Goal: Information Seeking & Learning: Understand process/instructions

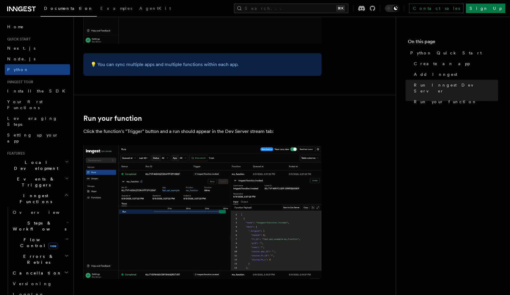
scroll to position [1210, 0]
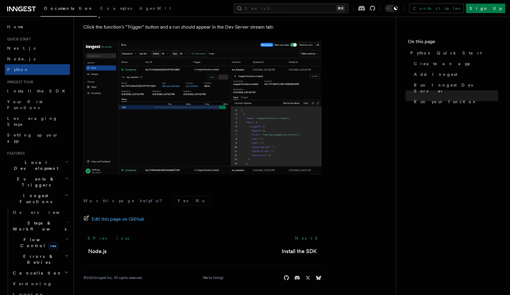
click at [57, 218] on h2 "Steps & Workflows" at bounding box center [40, 226] width 60 height 17
click at [30, 256] on link "Sleeps" at bounding box center [43, 261] width 54 height 11
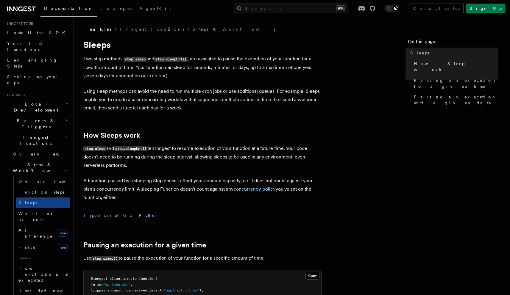
scroll to position [89, 0]
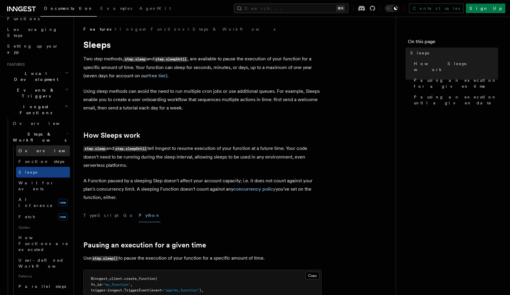
click at [32, 149] on span "Overview" at bounding box center [48, 151] width 61 height 5
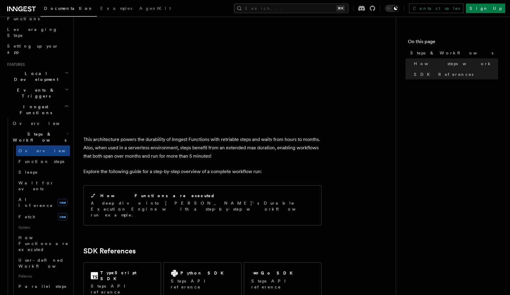
scroll to position [545, 0]
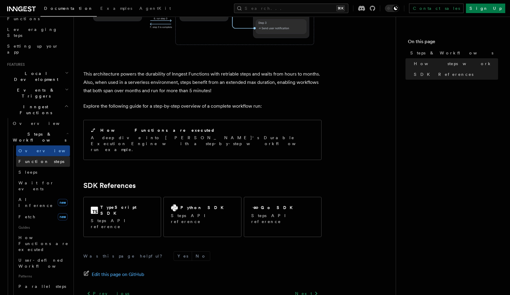
click at [49, 156] on link "Function steps" at bounding box center [43, 161] width 54 height 11
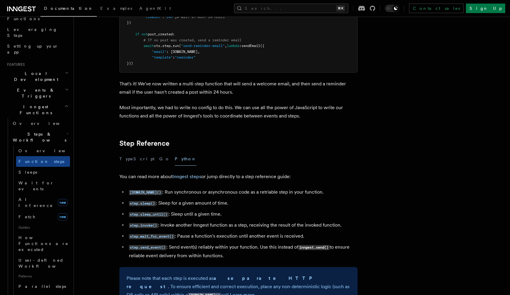
scroll to position [1021, 0]
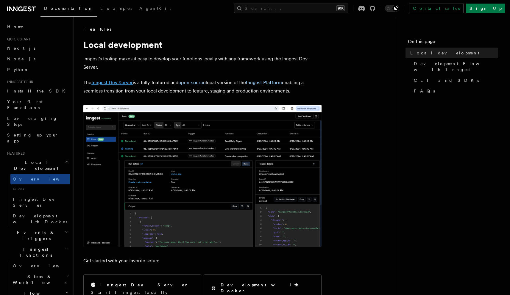
click at [113, 84] on link "Inngest Dev Server" at bounding box center [111, 83] width 41 height 6
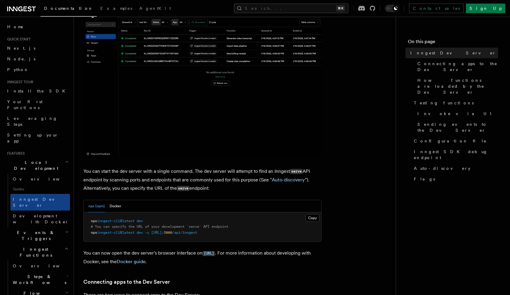
scroll to position [164, 0]
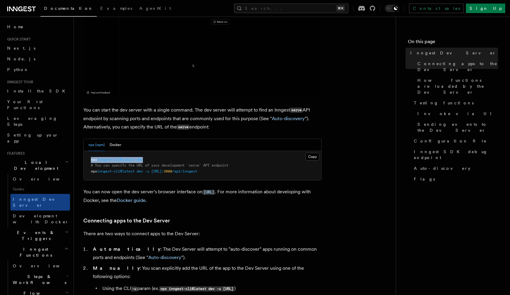
drag, startPoint x: 140, startPoint y: 159, endPoint x: 83, endPoint y: 160, distance: 57.2
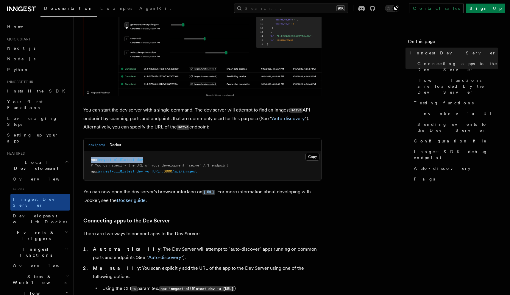
copy span "npx inngest-cli@latest dev"
